Goal: Task Accomplishment & Management: Use online tool/utility

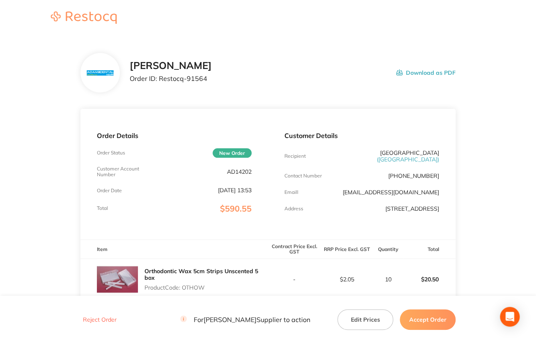
click at [239, 170] on p "AD14202" at bounding box center [239, 171] width 25 height 7
click at [238, 170] on p "AD14202" at bounding box center [239, 171] width 25 height 7
copy p "AD14202"
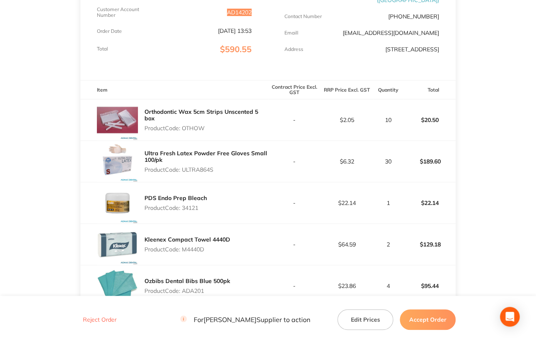
scroll to position [164, 0]
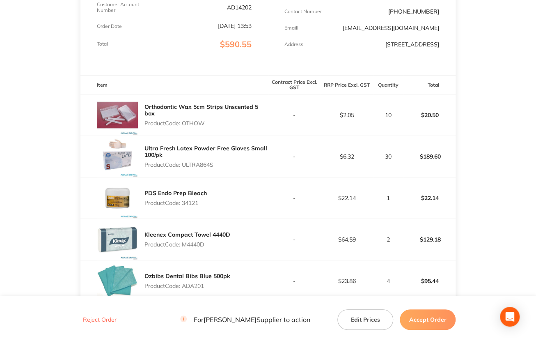
click at [191, 126] on p "Product Code: OTHOW" at bounding box center [207, 123] width 124 height 7
copy p "OTHOW"
click at [199, 168] on p "Product Code: ULTRA864S" at bounding box center [207, 164] width 124 height 7
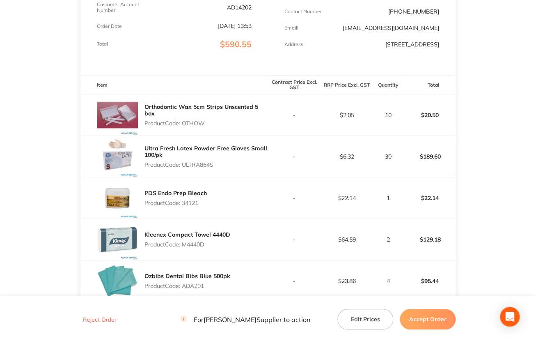
copy p "ULTRA864S"
click at [192, 206] on p "Product Code: 34121" at bounding box center [176, 203] width 62 height 7
copy p "34121"
click at [194, 248] on p "Product Code: M4440D" at bounding box center [188, 244] width 86 height 7
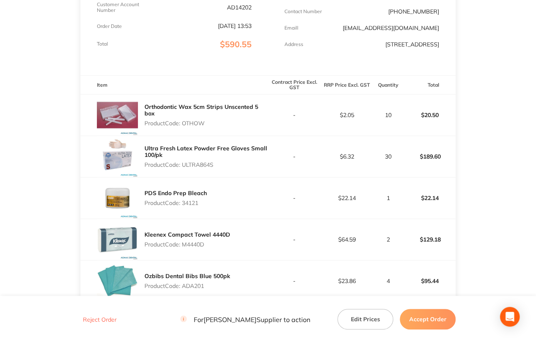
click at [194, 248] on p "Product Code: M4440D" at bounding box center [188, 244] width 86 height 7
copy p "M4440D"
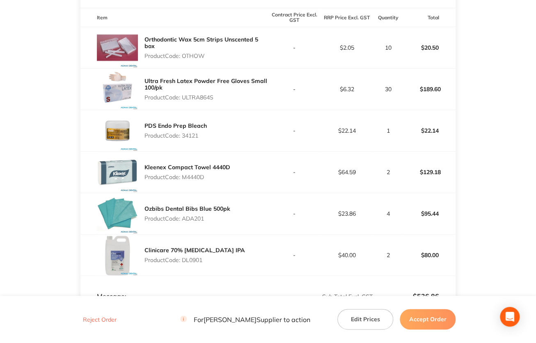
scroll to position [246, 0]
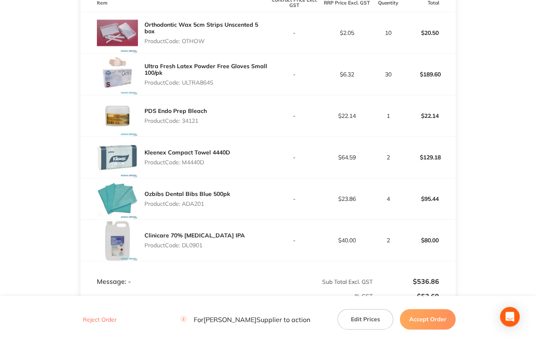
click at [194, 207] on p "Product Code: ADA201" at bounding box center [188, 203] width 86 height 7
copy p "ADA201"
click at [192, 248] on p "Product Code: DL0901" at bounding box center [195, 245] width 101 height 7
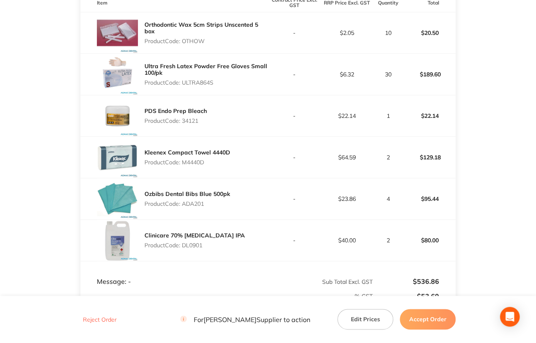
copy p "DL0901"
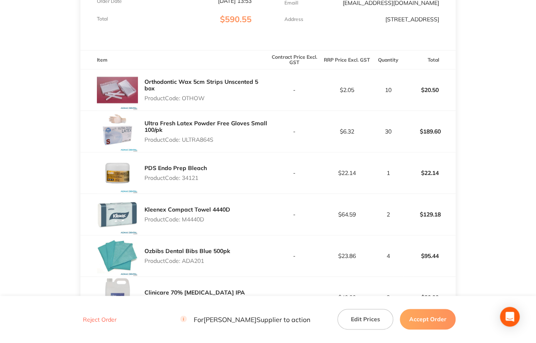
scroll to position [82, 0]
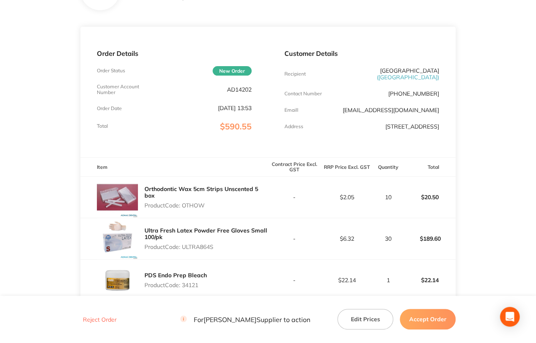
click at [239, 87] on p "AD14202" at bounding box center [239, 89] width 25 height 7
copy p "AD14202"
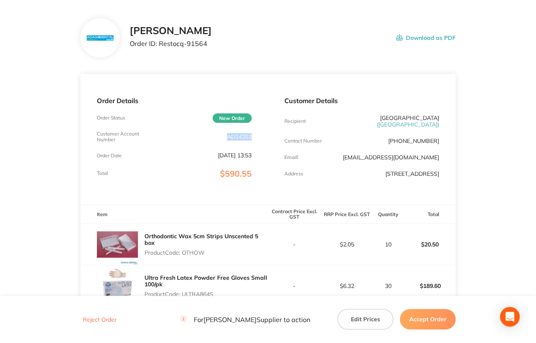
scroll to position [0, 0]
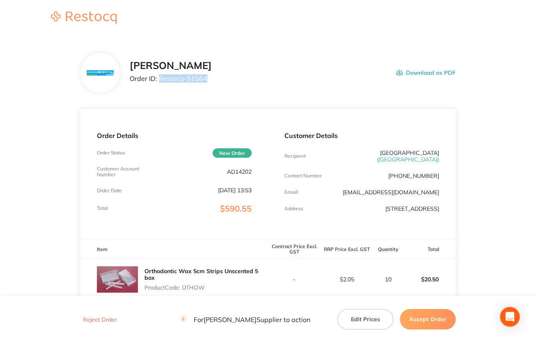
drag, startPoint x: 159, startPoint y: 78, endPoint x: 237, endPoint y: 78, distance: 78.0
click at [237, 78] on div "[PERSON_NAME] Order ID: Restocq- 91564 Download as PDF" at bounding box center [293, 72] width 326 height 25
copy p "Restocq- 91564"
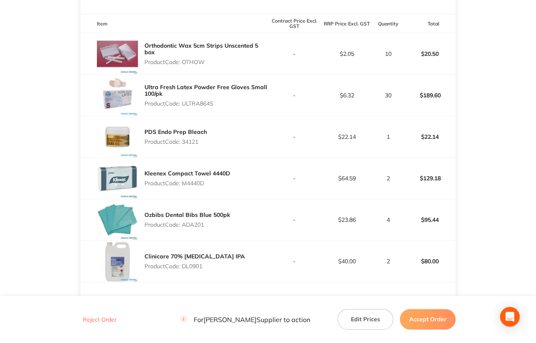
scroll to position [246, 0]
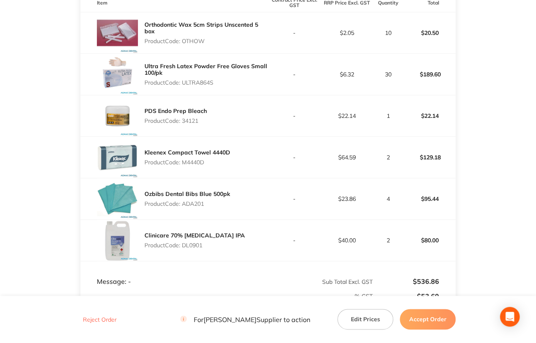
click at [195, 165] on p "Product Code: M4440D" at bounding box center [188, 162] width 86 height 7
copy p "M4440D"
click at [196, 207] on p "Product Code: ADA201" at bounding box center [188, 203] width 86 height 7
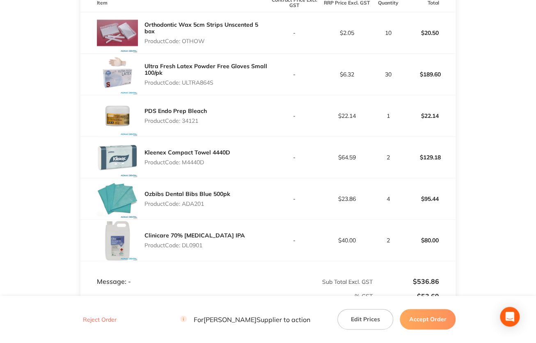
click at [193, 248] on p "Product Code: DL0901" at bounding box center [195, 245] width 101 height 7
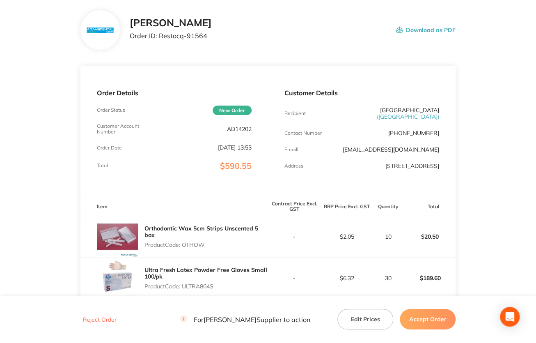
scroll to position [0, 0]
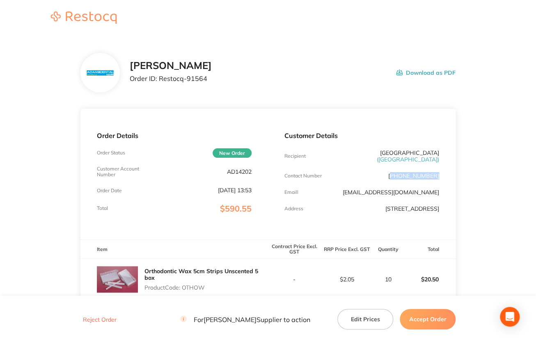
drag, startPoint x: 439, startPoint y: 175, endPoint x: 400, endPoint y: 173, distance: 38.2
click at [400, 173] on p "[PHONE_NUMBER]" at bounding box center [413, 175] width 51 height 7
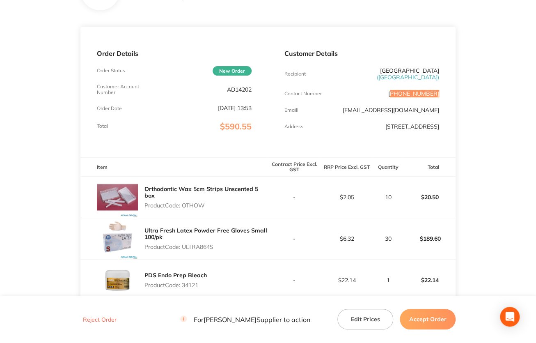
scroll to position [123, 0]
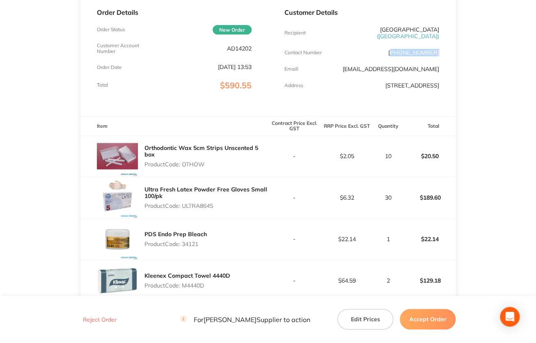
click at [192, 168] on p "Product Code: OTHOW" at bounding box center [207, 164] width 124 height 7
click at [199, 209] on p "Product Code: ULTRA864S" at bounding box center [207, 205] width 124 height 7
click at [193, 247] on p "Product Code: 34121" at bounding box center [176, 244] width 62 height 7
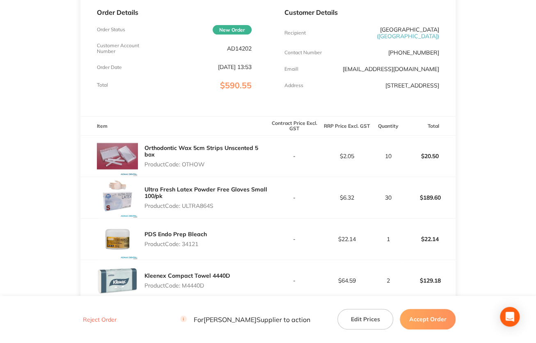
click at [193, 247] on p "Product Code: 34121" at bounding box center [176, 244] width 62 height 7
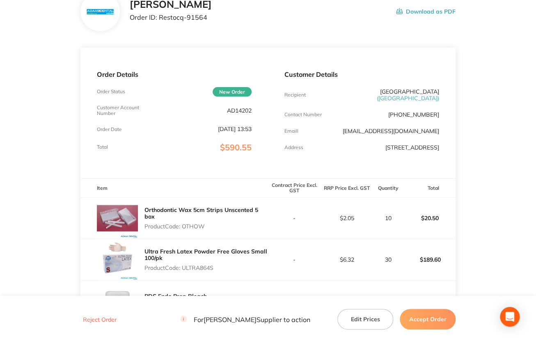
scroll to position [0, 0]
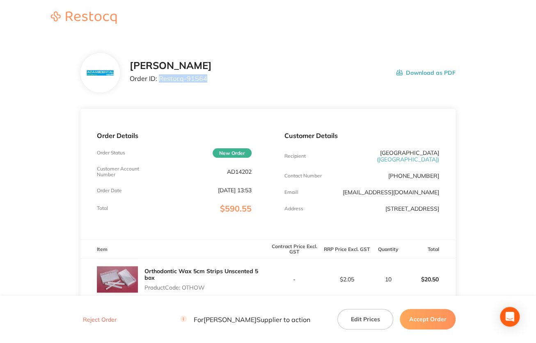
drag, startPoint x: 160, startPoint y: 78, endPoint x: 243, endPoint y: 85, distance: 83.6
click at [243, 85] on div "[PERSON_NAME] Order ID: Restocq- 91564 Download as PDF" at bounding box center [293, 72] width 326 height 25
drag, startPoint x: 420, startPoint y: 322, endPoint x: 417, endPoint y: 315, distance: 6.8
click at [420, 322] on button "Accept Order" at bounding box center [428, 319] width 56 height 21
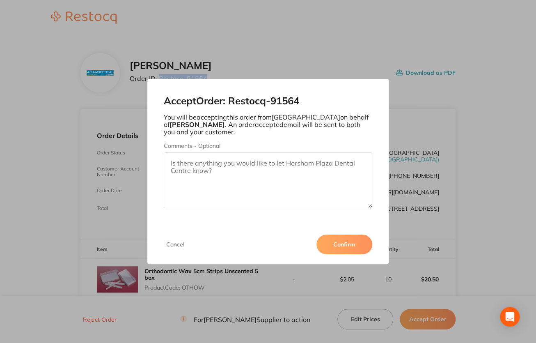
click at [336, 243] on button "Confirm" at bounding box center [345, 244] width 56 height 20
